Goal: Task Accomplishment & Management: Manage account settings

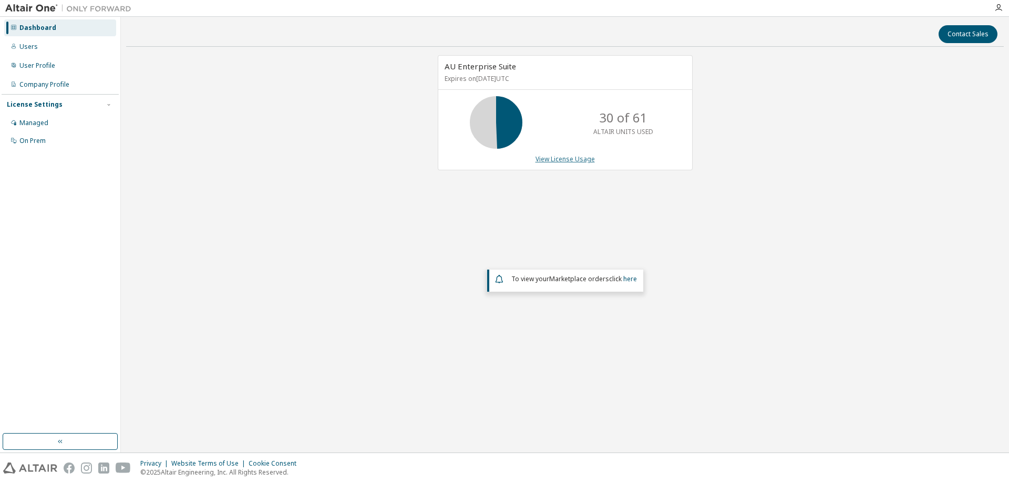
click at [545, 158] on link "View License Usage" at bounding box center [564, 158] width 59 height 9
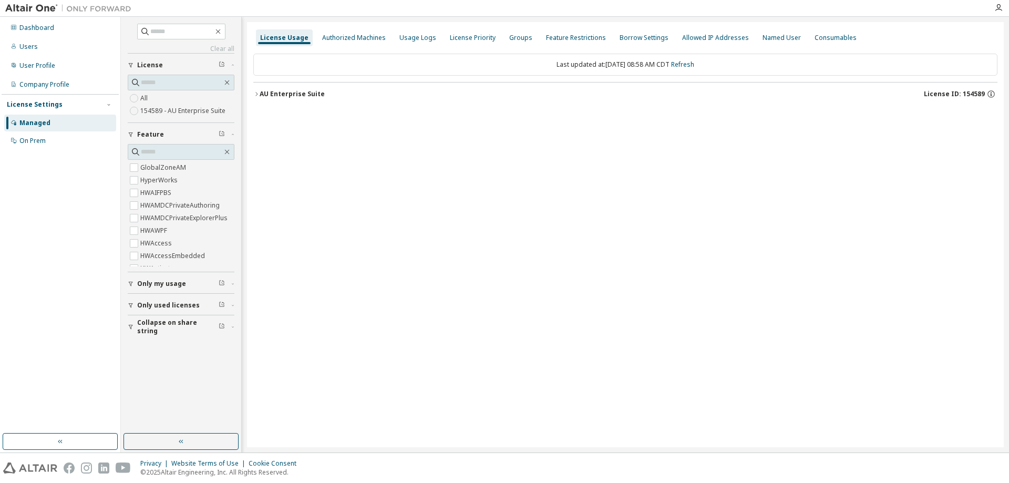
click at [258, 95] on icon "button" at bounding box center [256, 94] width 6 height 6
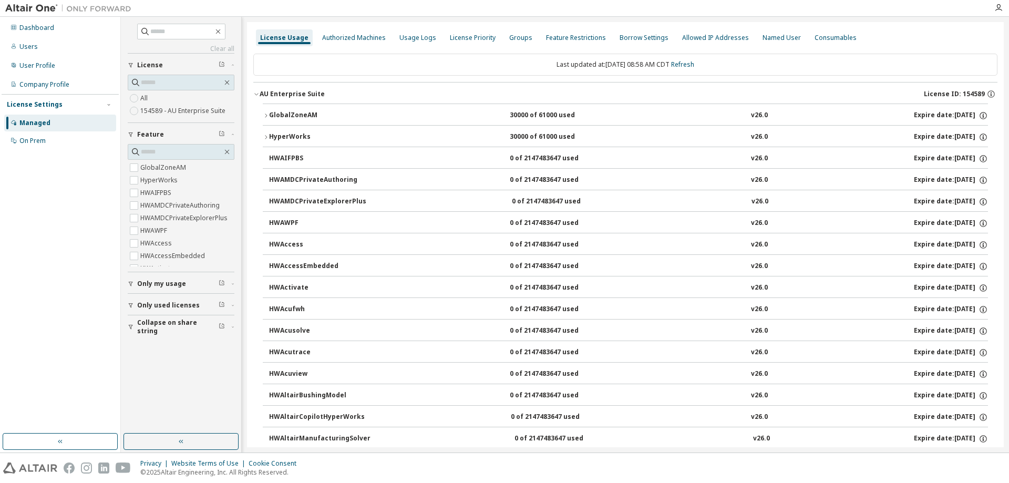
click at [268, 113] on icon "button" at bounding box center [266, 115] width 6 height 6
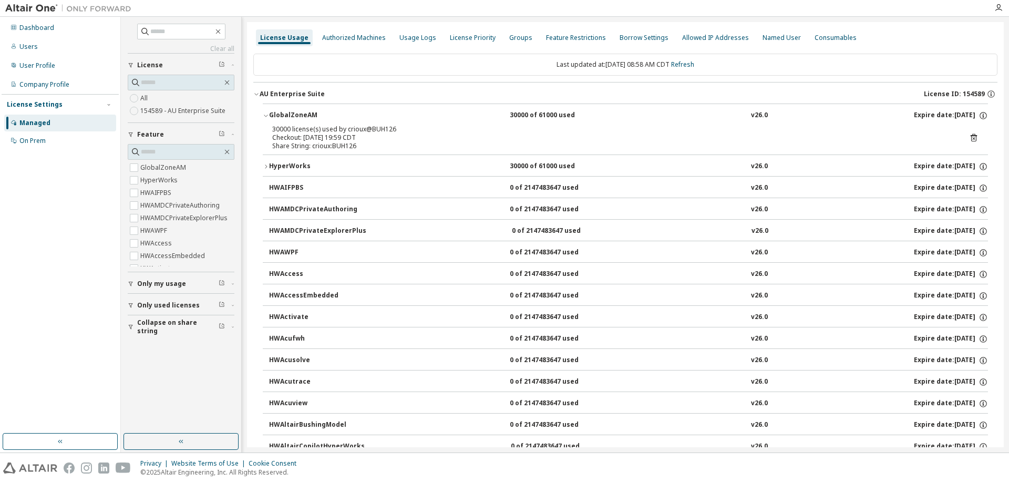
click at [914, 251] on div "Expire date: 2025-10-31" at bounding box center [951, 252] width 74 height 9
click at [285, 254] on div "HWAWPF" at bounding box center [316, 252] width 95 height 9
click at [268, 167] on icon "button" at bounding box center [266, 166] width 6 height 6
